Goal: Check status: Check status

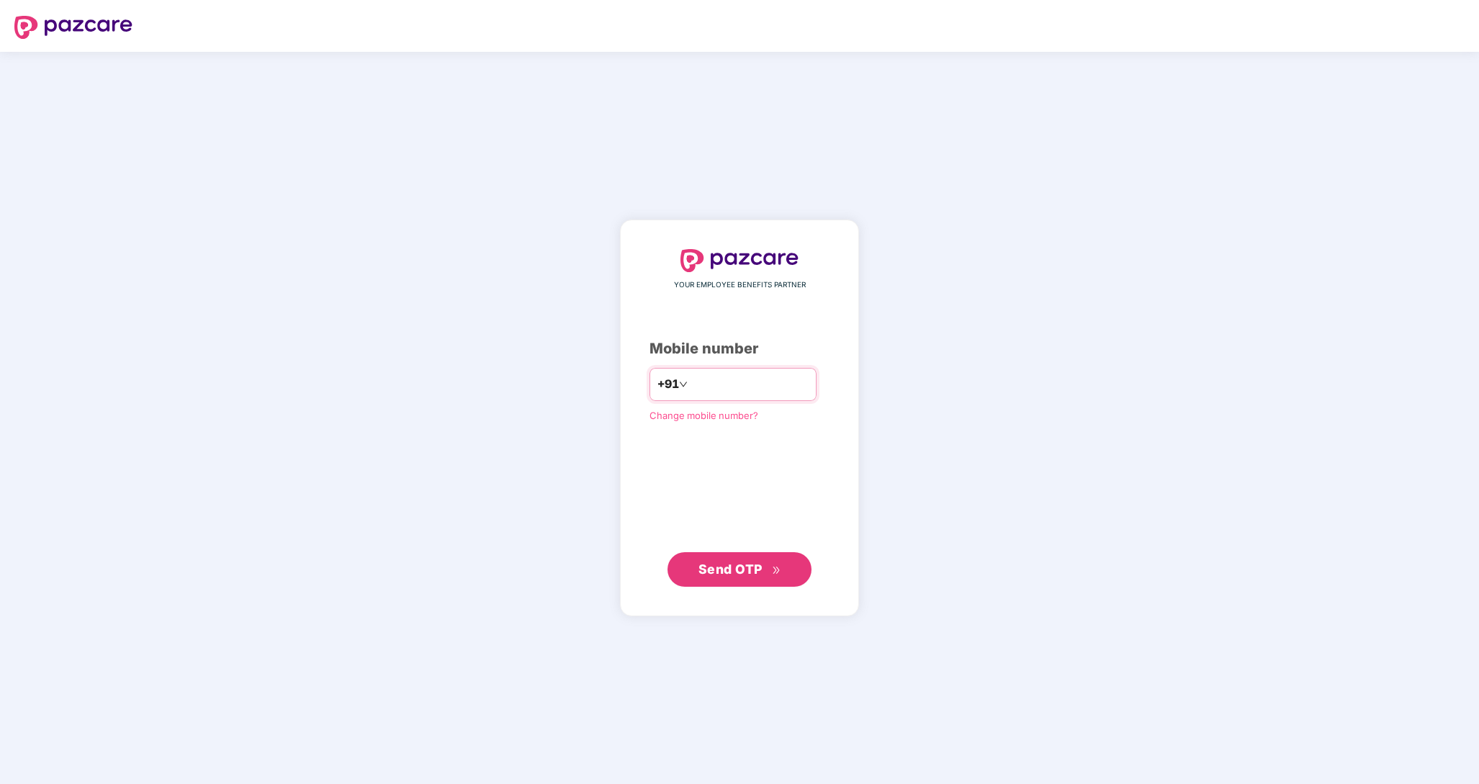
click at [724, 374] on input "number" at bounding box center [749, 384] width 118 height 23
type input "**********"
click at [734, 564] on span "Send OTP" at bounding box center [730, 569] width 64 height 15
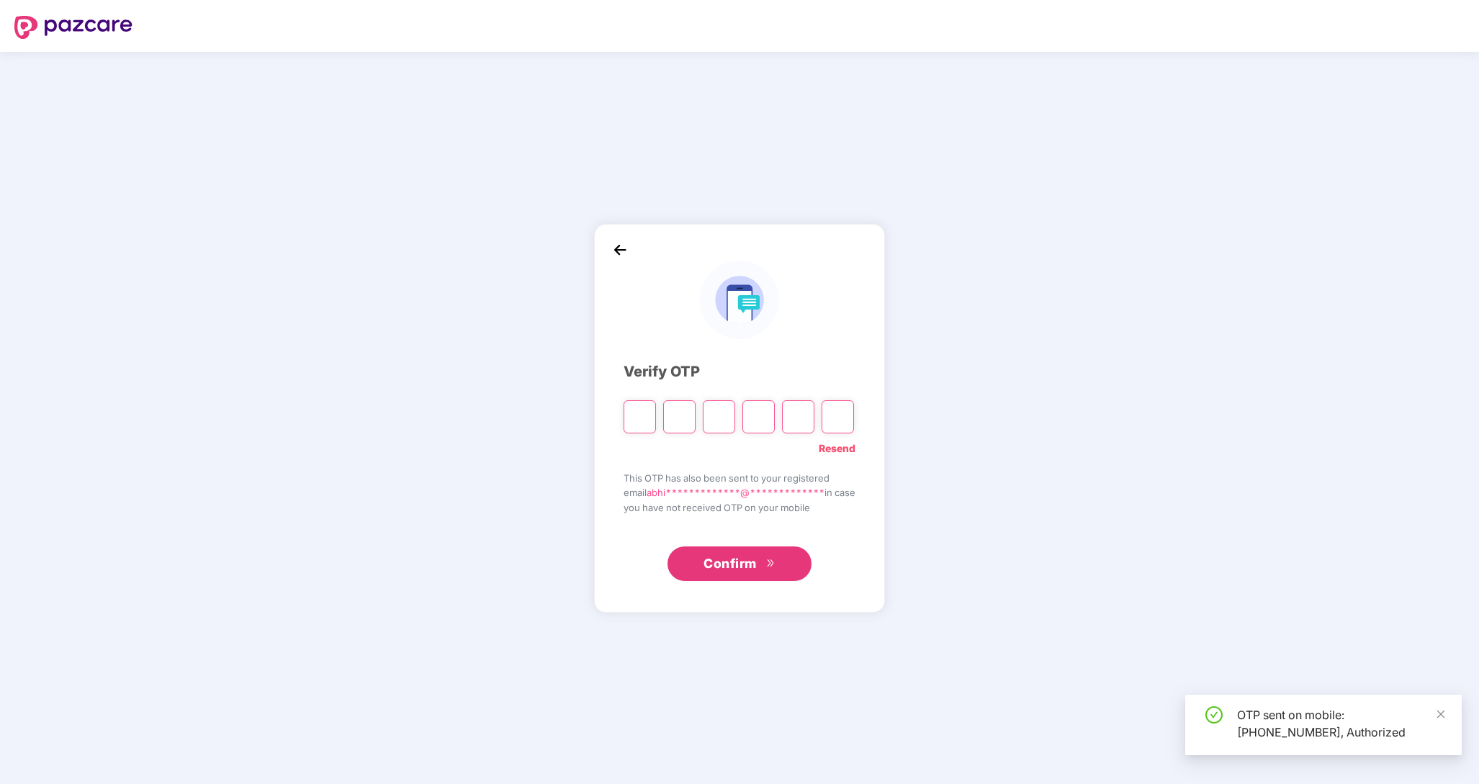
type input "*"
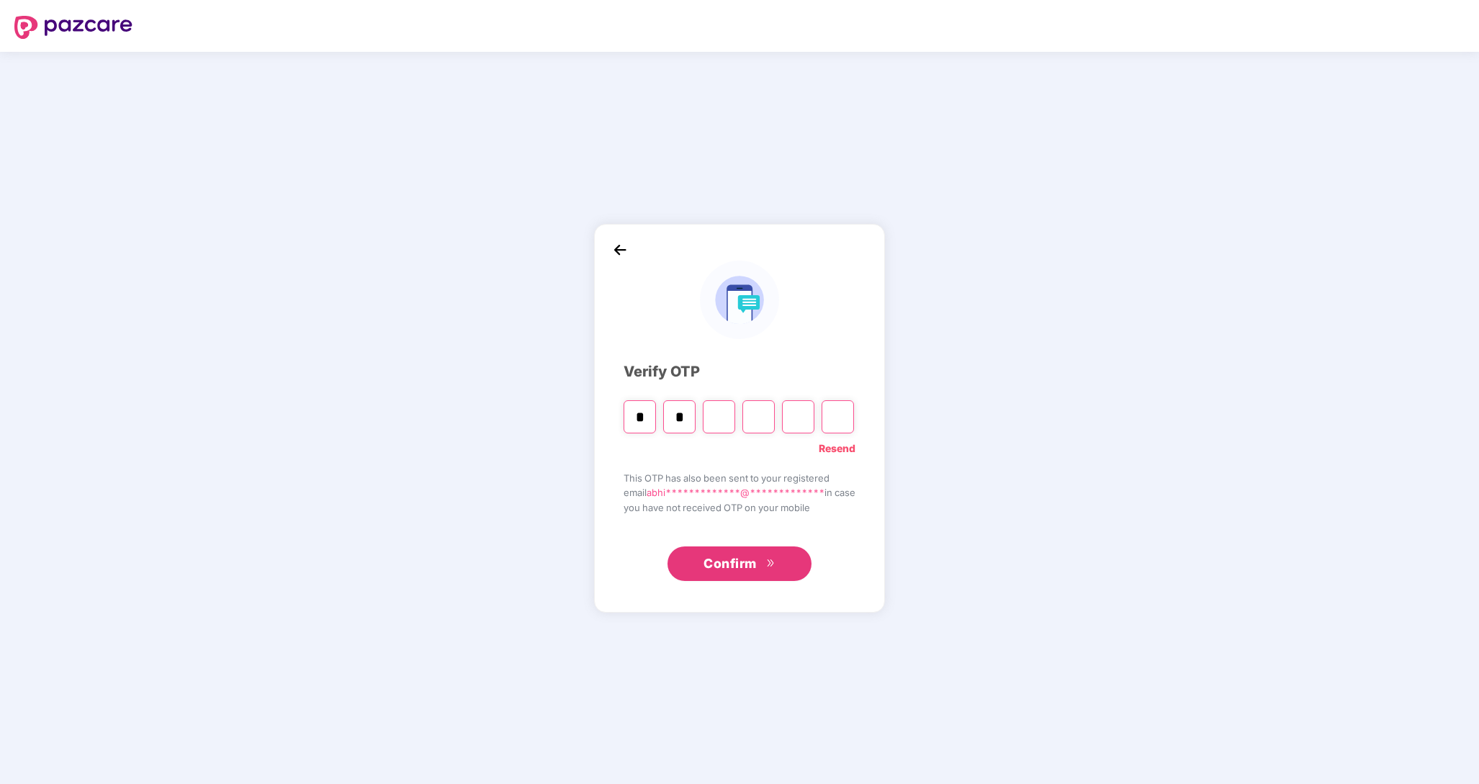
type input "*"
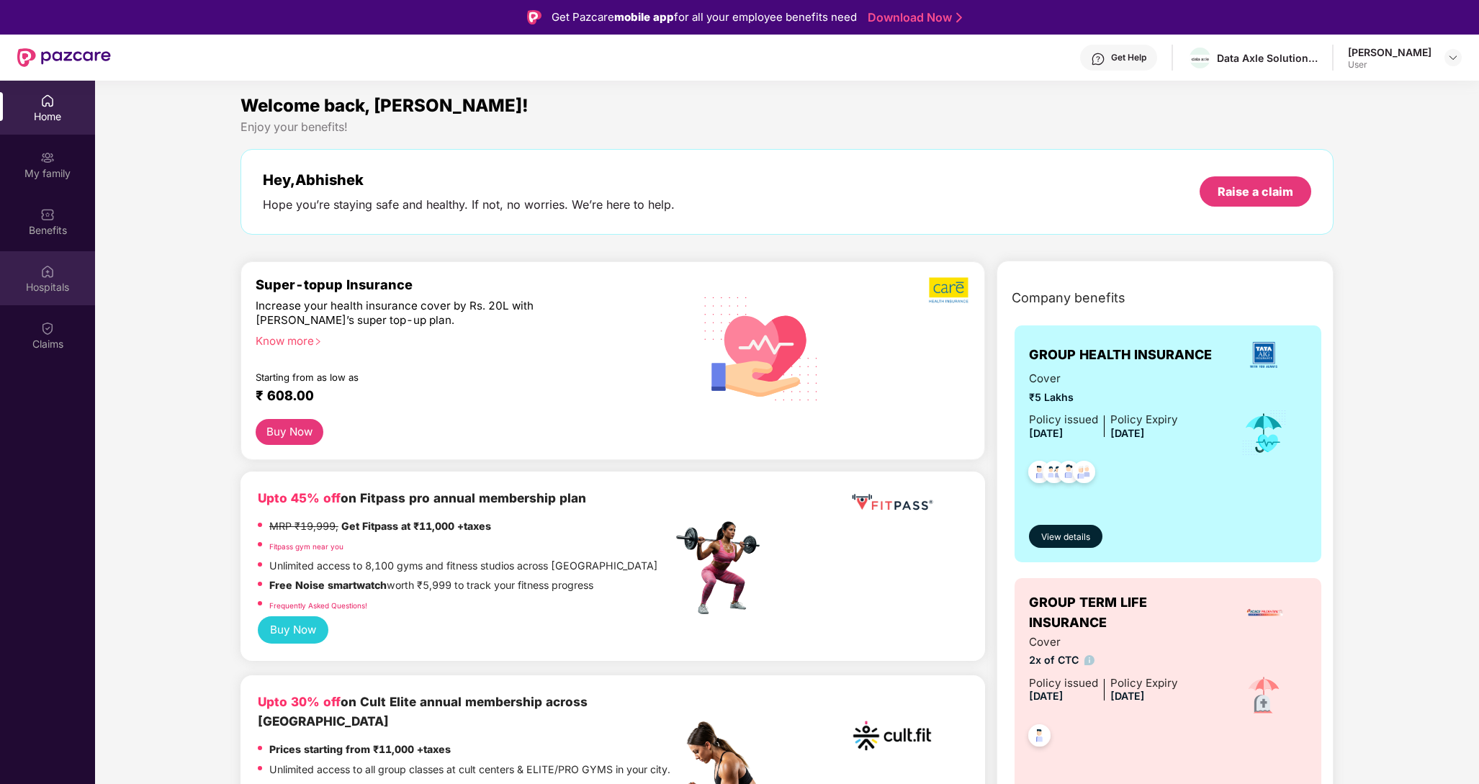
click at [48, 275] on img at bounding box center [47, 271] width 14 height 14
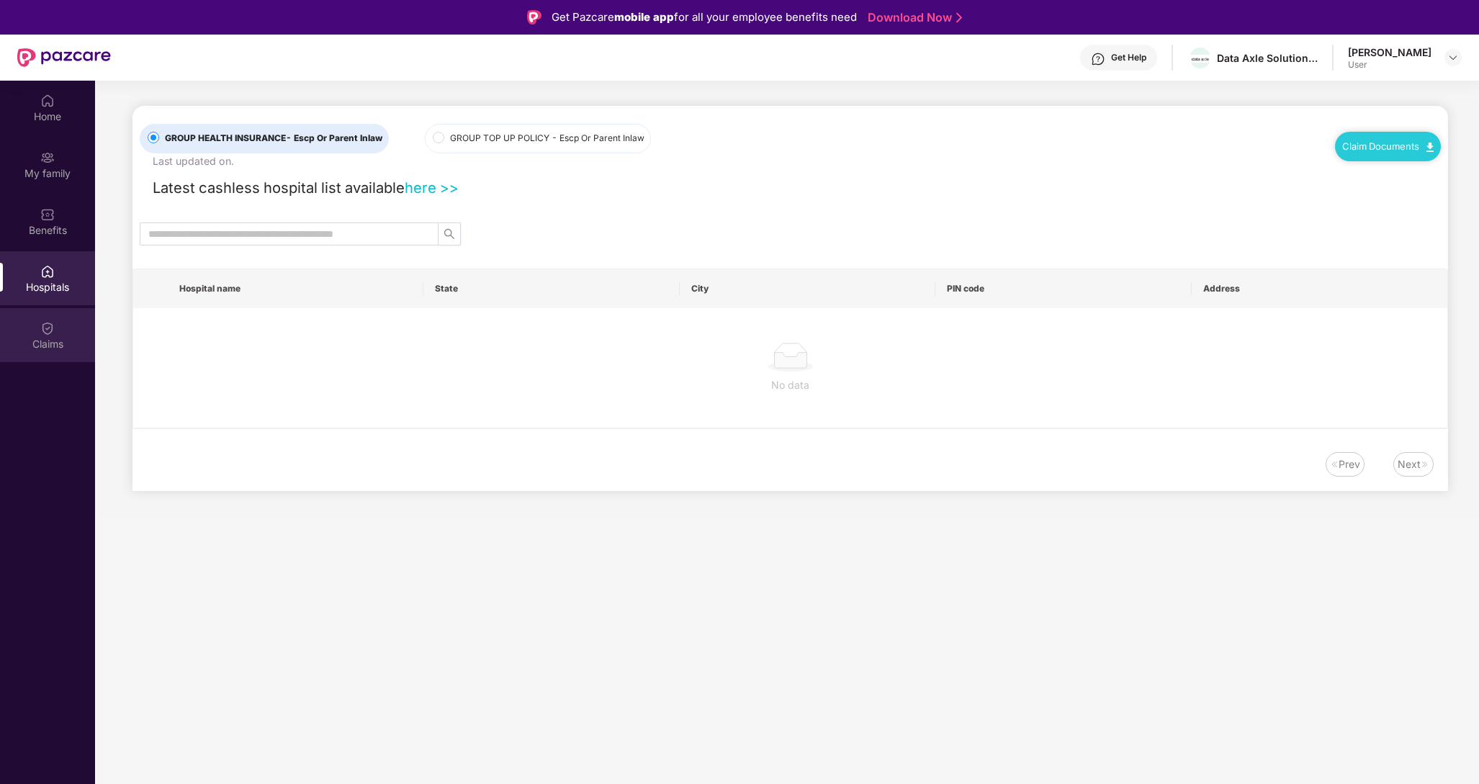
click at [61, 343] on div "Claims" at bounding box center [47, 344] width 95 height 14
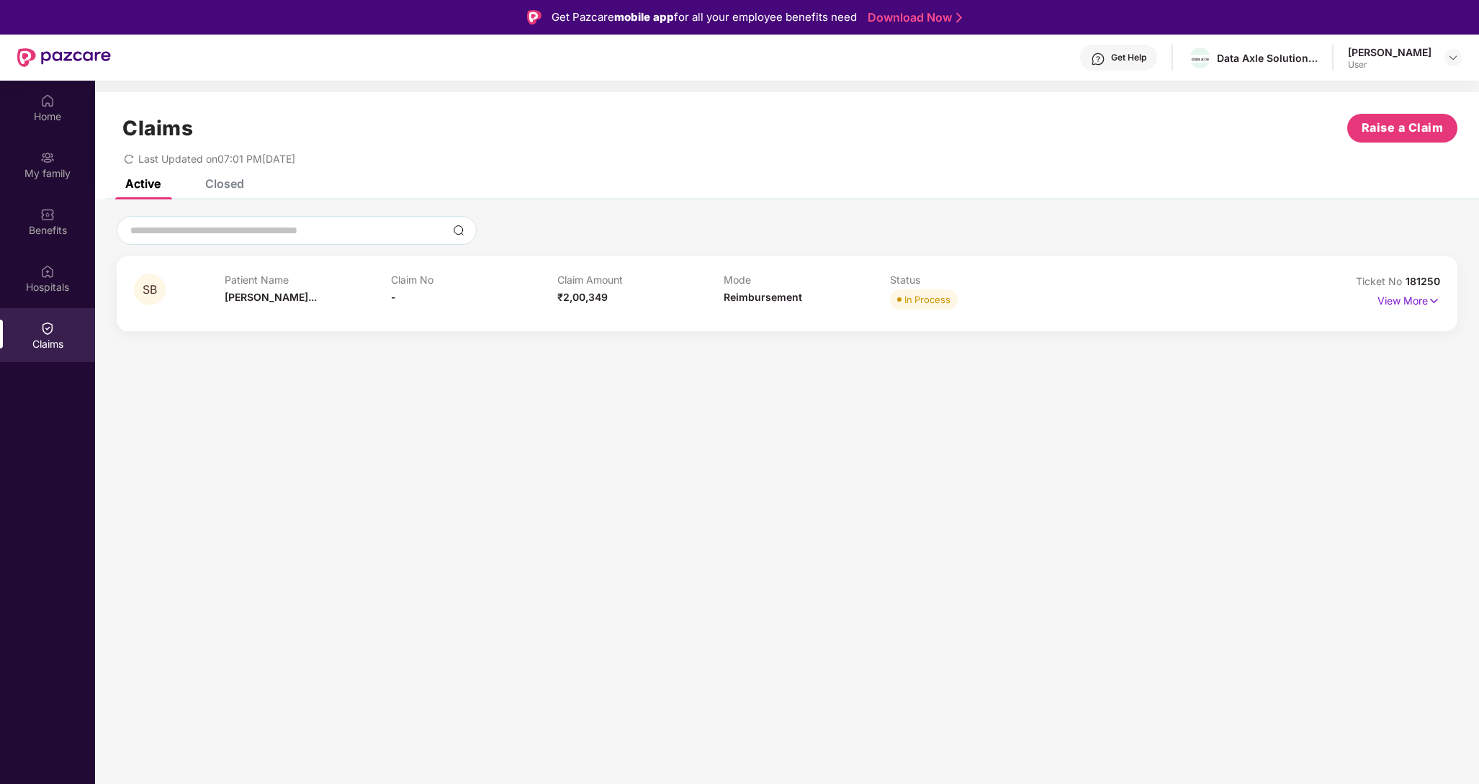
click at [377, 293] on div "Patient Name [PERSON_NAME]..." at bounding box center [308, 294] width 166 height 40
click at [1420, 299] on p "View More" at bounding box center [1408, 298] width 63 height 19
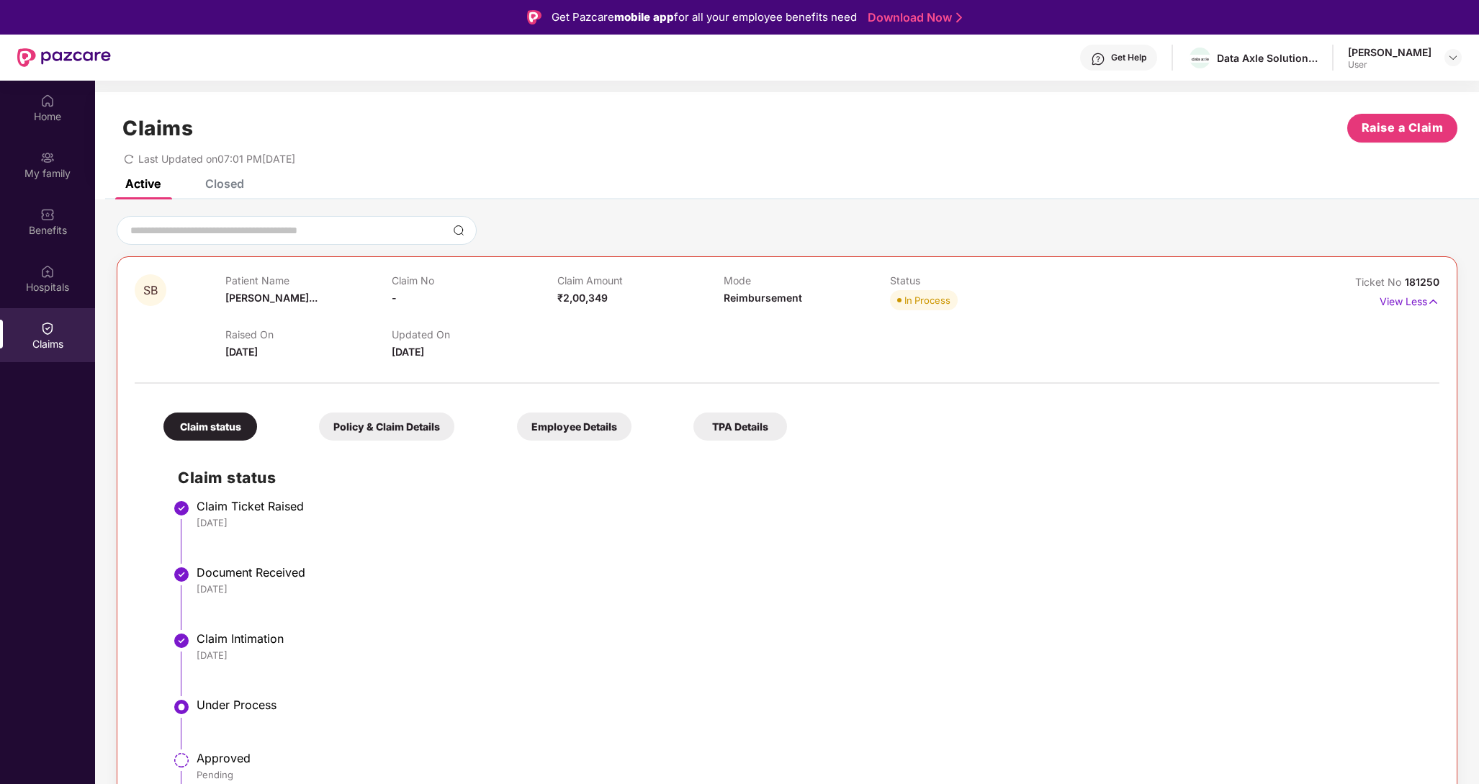
scroll to position [24, 0]
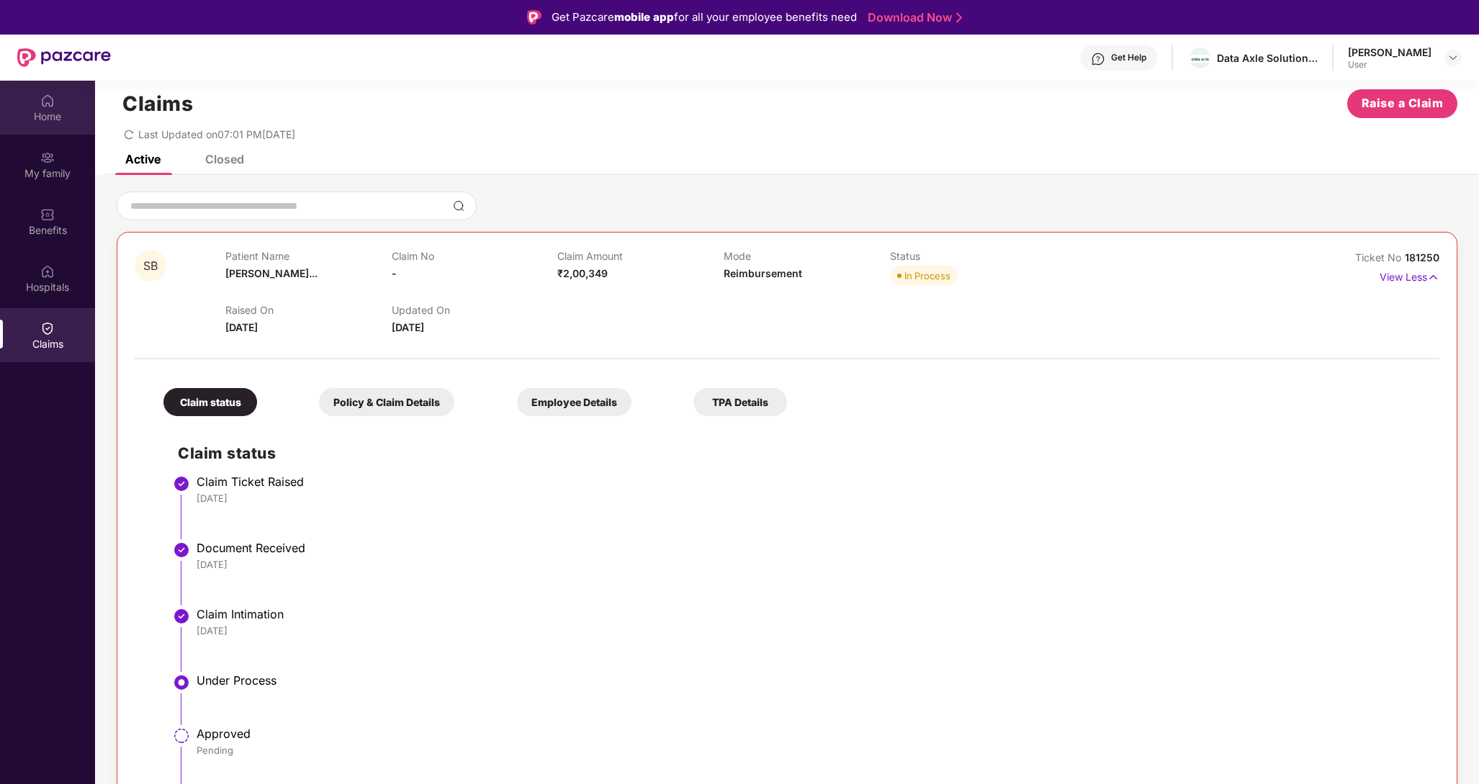
click at [57, 125] on div "Home" at bounding box center [47, 108] width 95 height 54
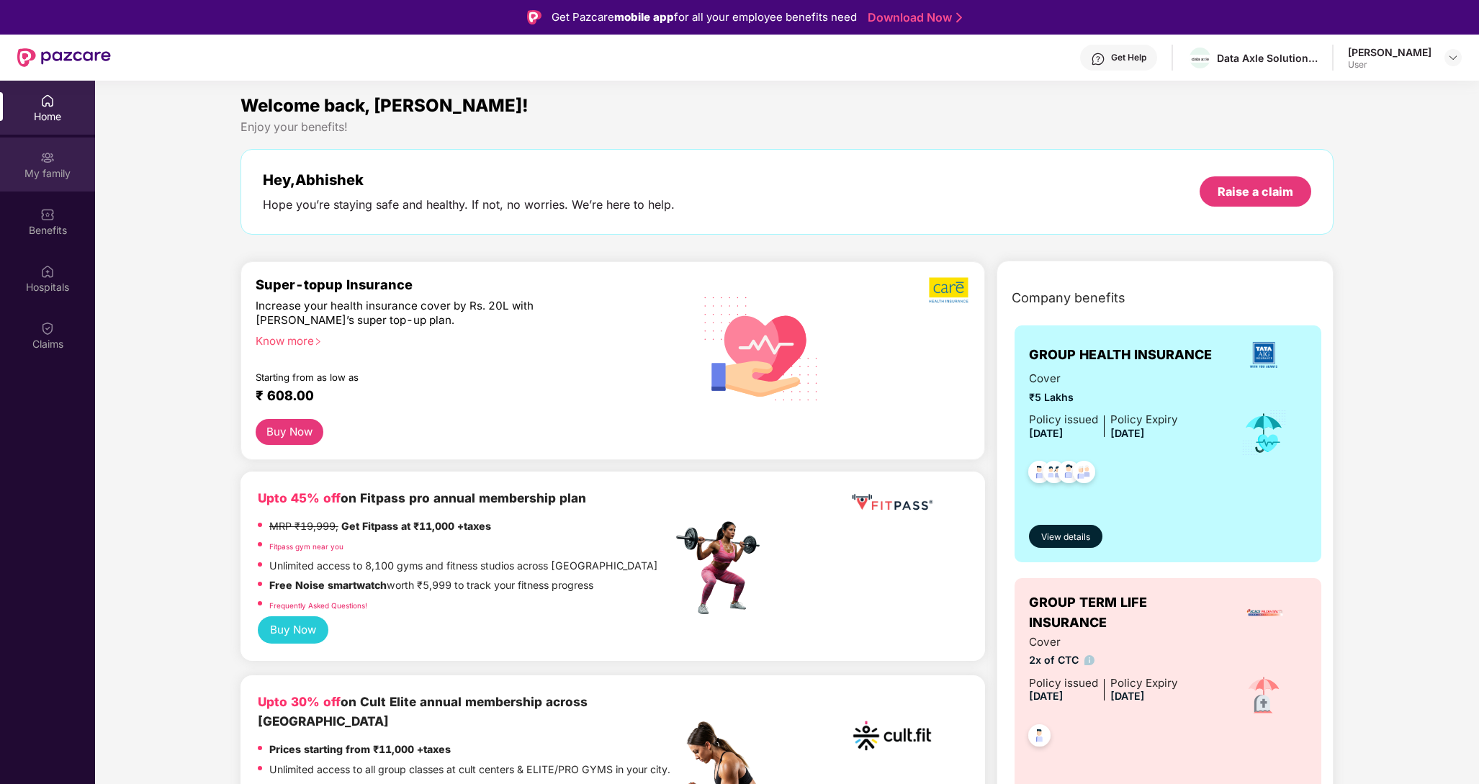
click at [43, 174] on div "My family" at bounding box center [47, 173] width 95 height 14
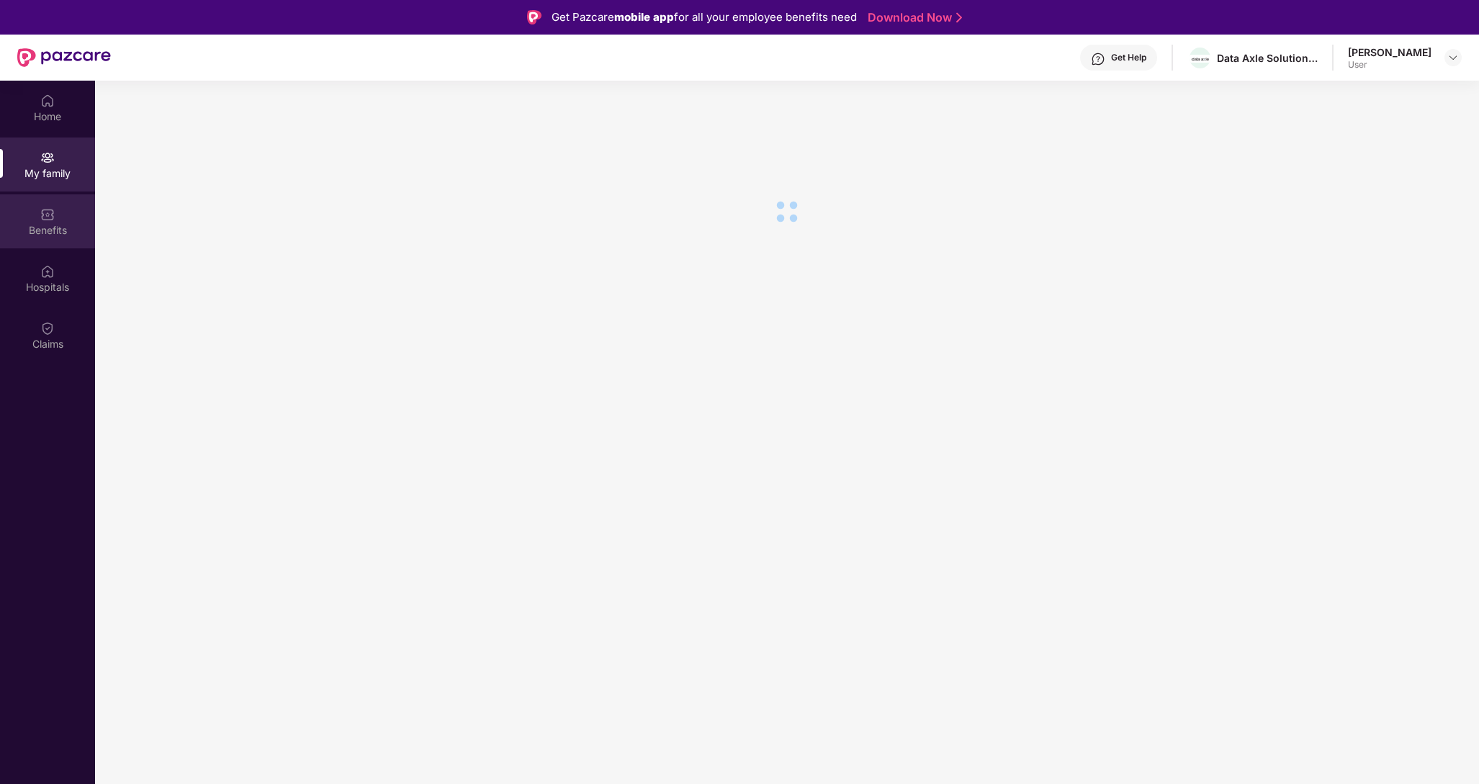
click at [49, 231] on div "Benefits" at bounding box center [47, 230] width 95 height 14
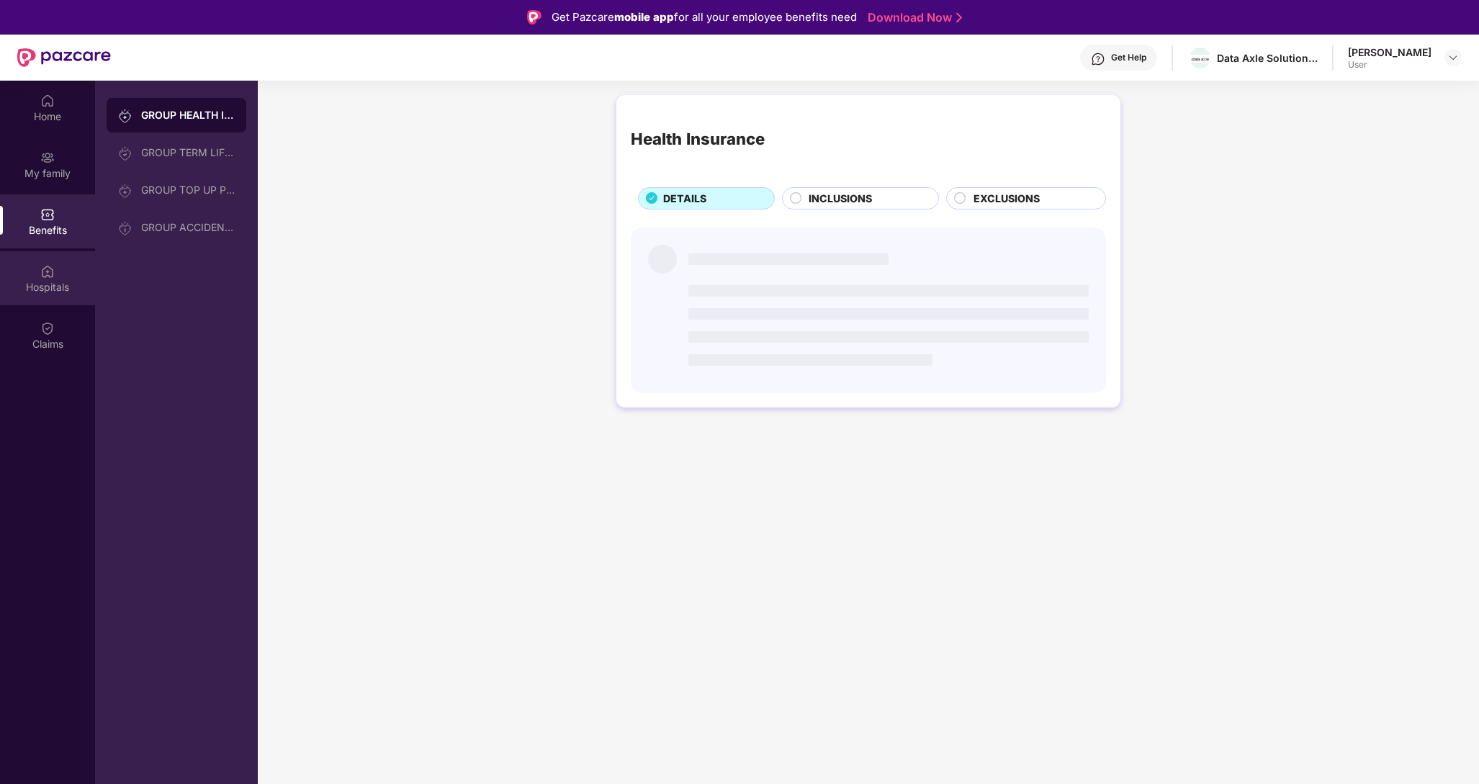
click at [63, 292] on div "Hospitals" at bounding box center [47, 287] width 95 height 14
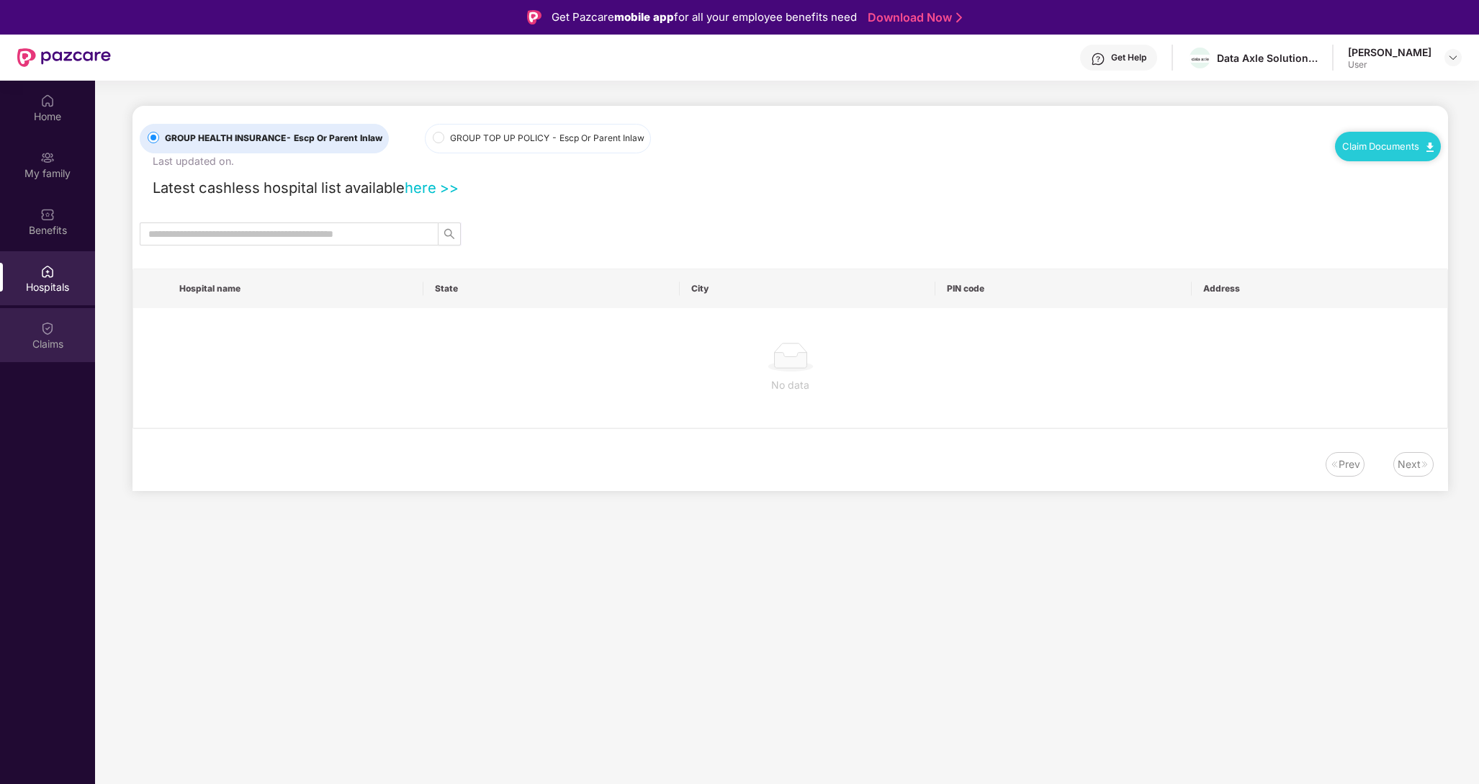
click at [63, 324] on div "Claims" at bounding box center [47, 335] width 95 height 54
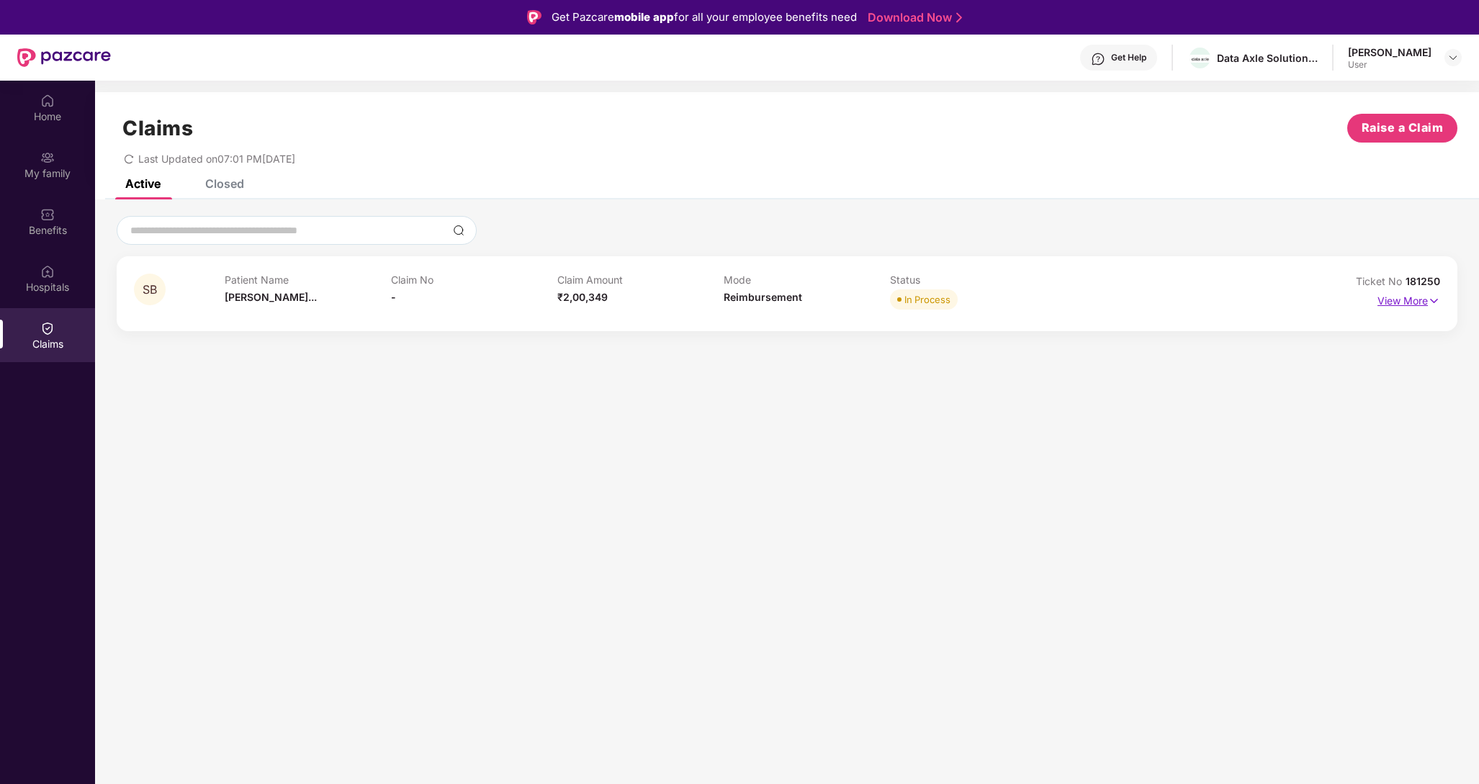
click at [1403, 303] on p "View More" at bounding box center [1408, 298] width 63 height 19
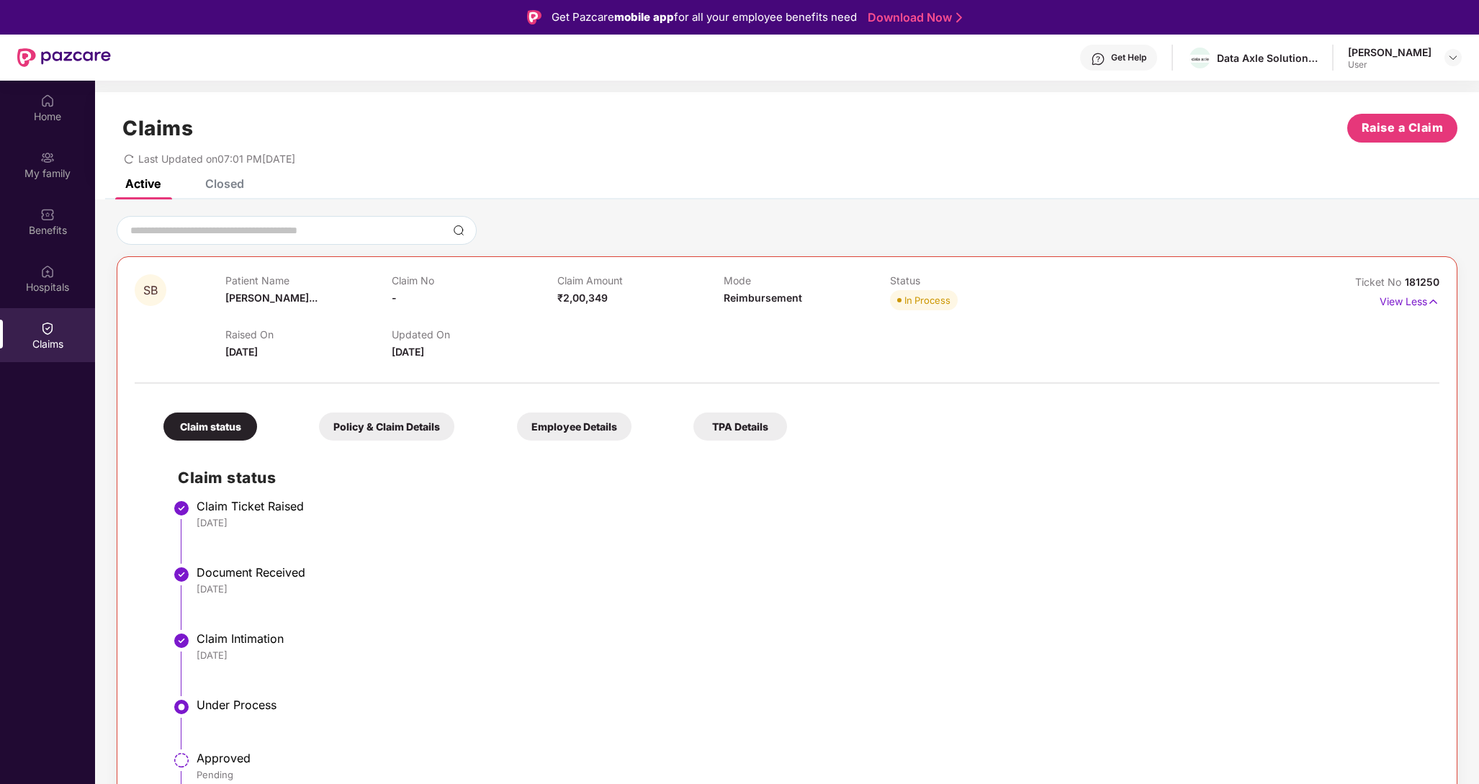
click at [381, 431] on div "Policy & Claim Details" at bounding box center [386, 427] width 135 height 28
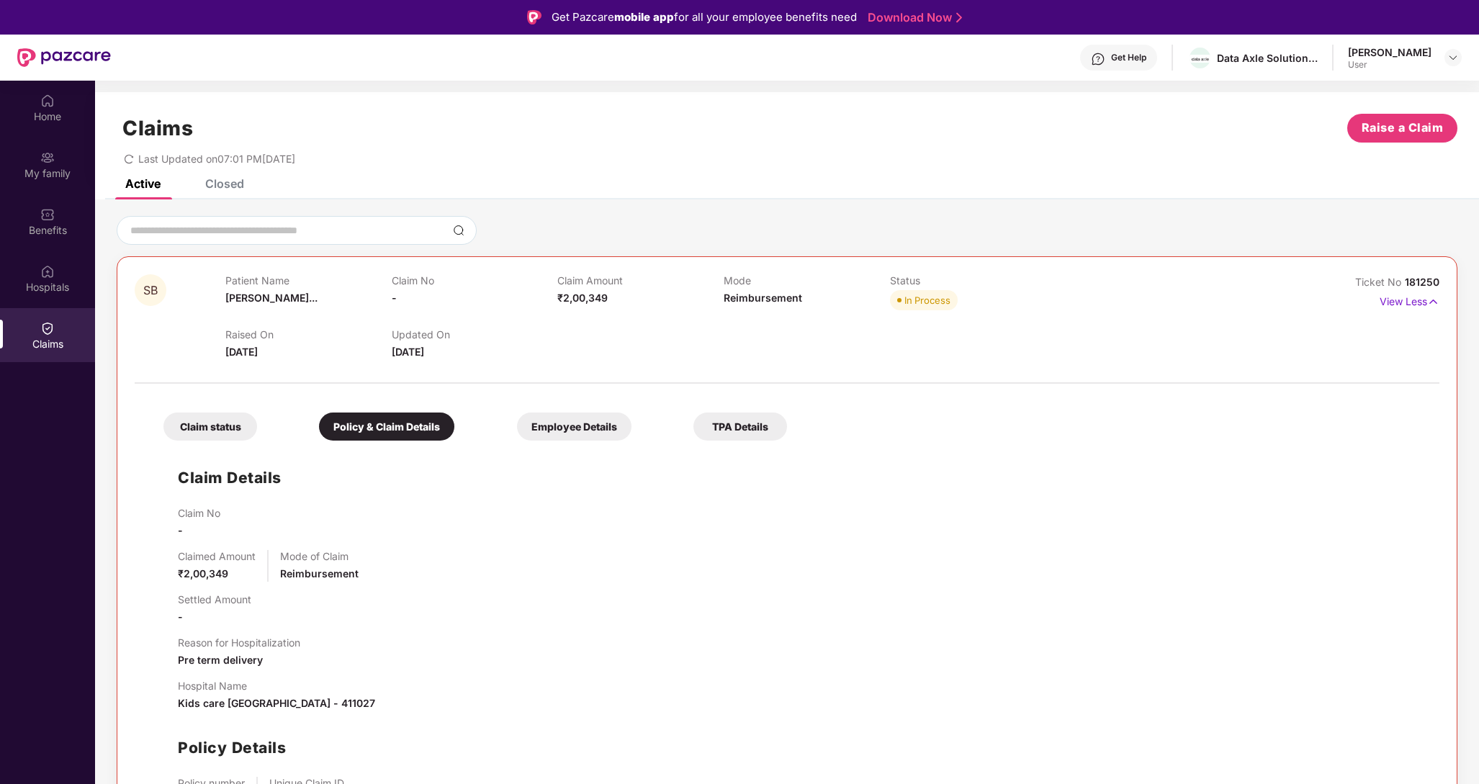
scroll to position [31, 0]
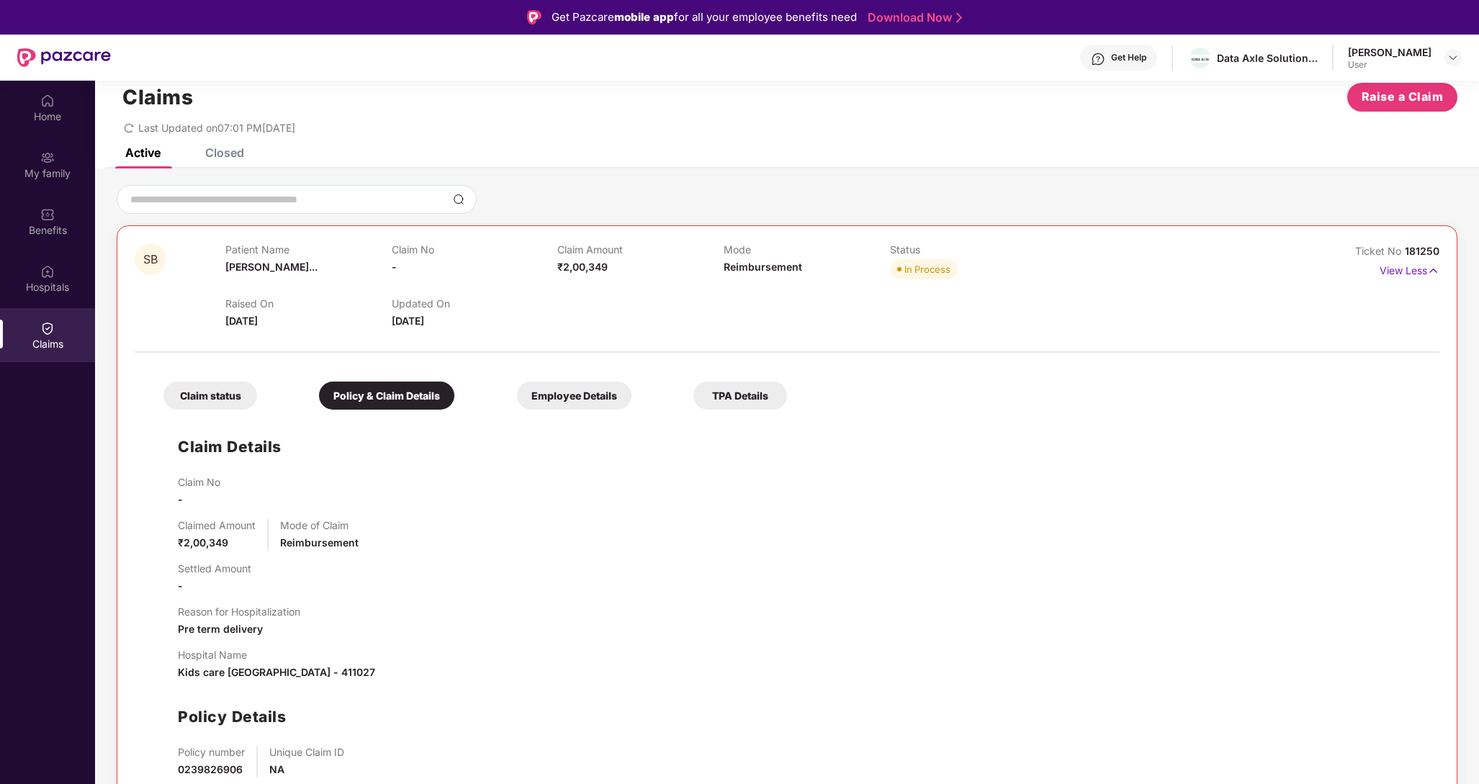
click at [1415, 250] on span "181250" at bounding box center [1422, 251] width 35 height 12
click at [1423, 251] on span "181250" at bounding box center [1422, 251] width 35 height 12
drag, startPoint x: 1403, startPoint y: 251, endPoint x: 1443, endPoint y: 249, distance: 39.6
click at [1441, 250] on div "SB Patient Name [PERSON_NAME]... Claim No - Claim Amount ₹2,00,349 Mode Reimbur…" at bounding box center [787, 537] width 1341 height 625
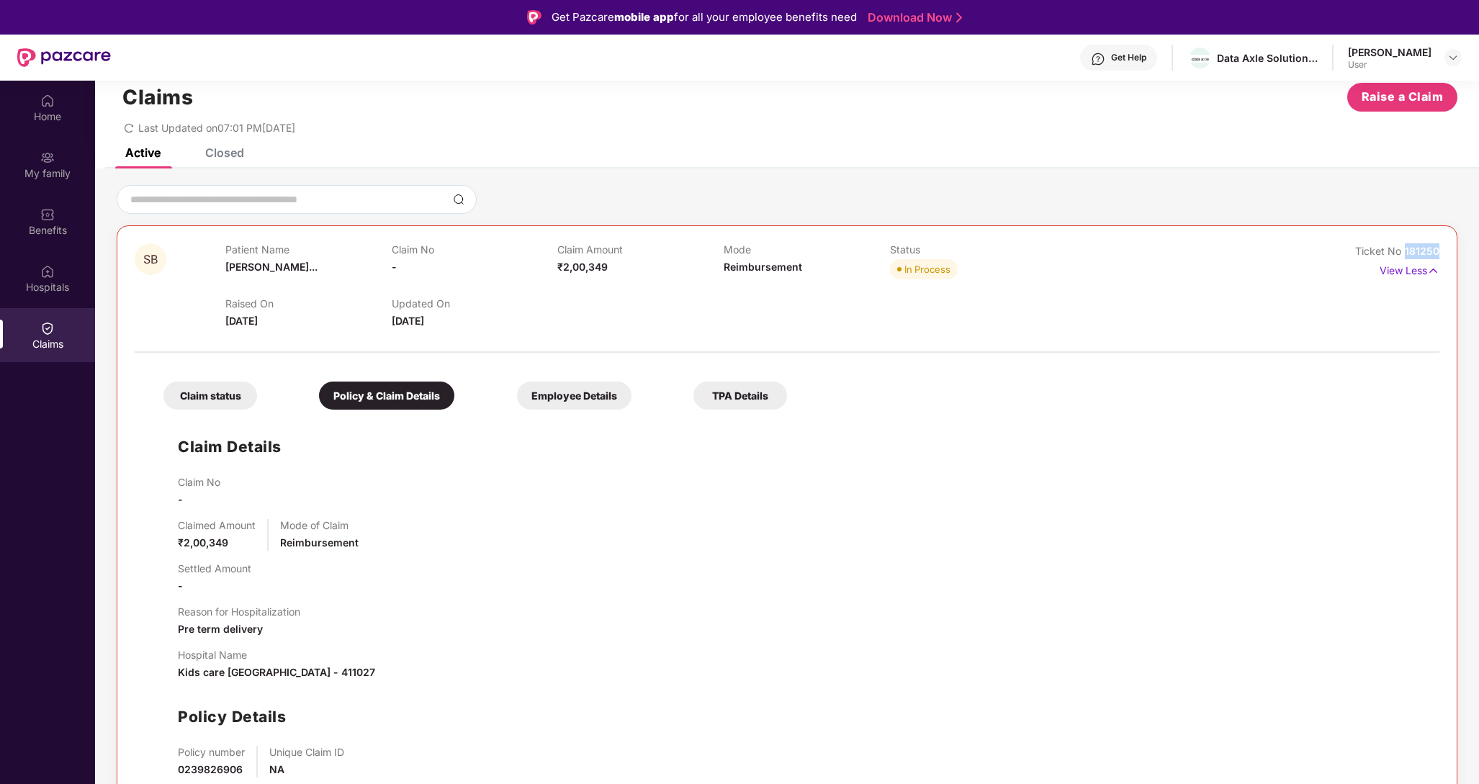
copy span "181250"
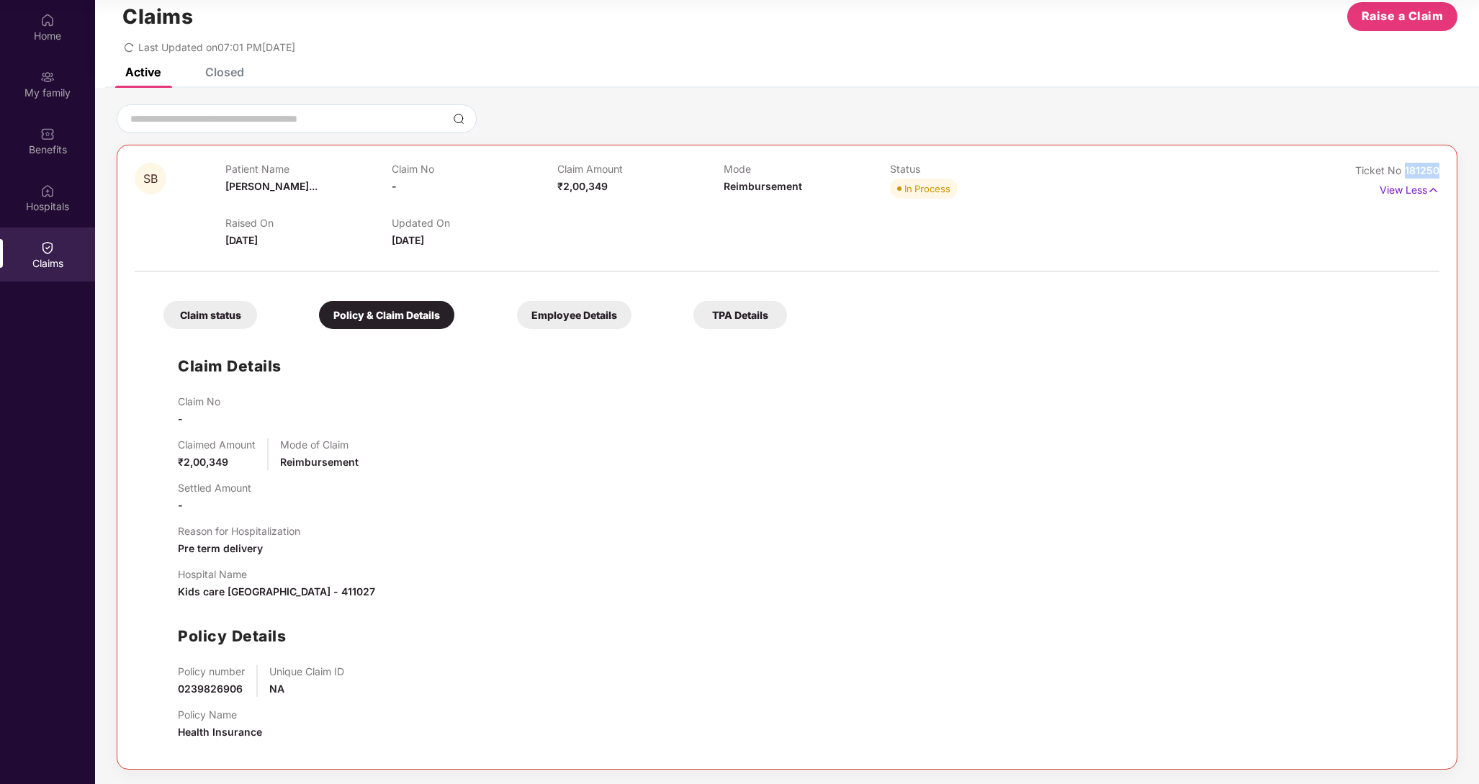
click at [194, 325] on div "Claim status" at bounding box center [210, 315] width 94 height 28
